Goal: Task Accomplishment & Management: Manage account settings

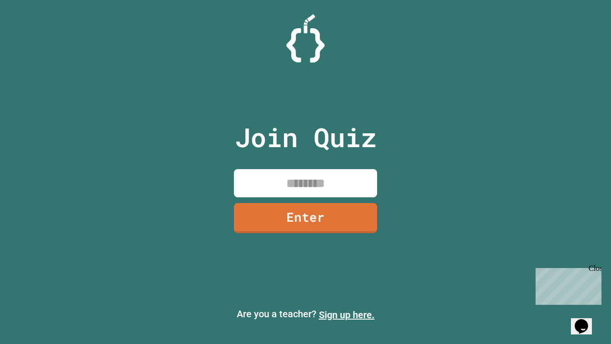
click at [347, 315] on link "Sign up here." at bounding box center [347, 314] width 56 height 11
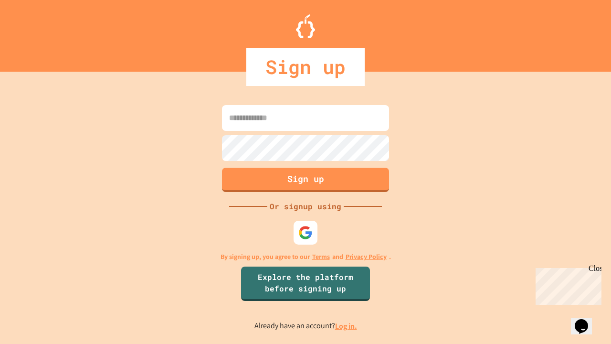
click at [347, 326] on link "Log in." at bounding box center [346, 326] width 22 height 10
